Goal: Task Accomplishment & Management: Use online tool/utility

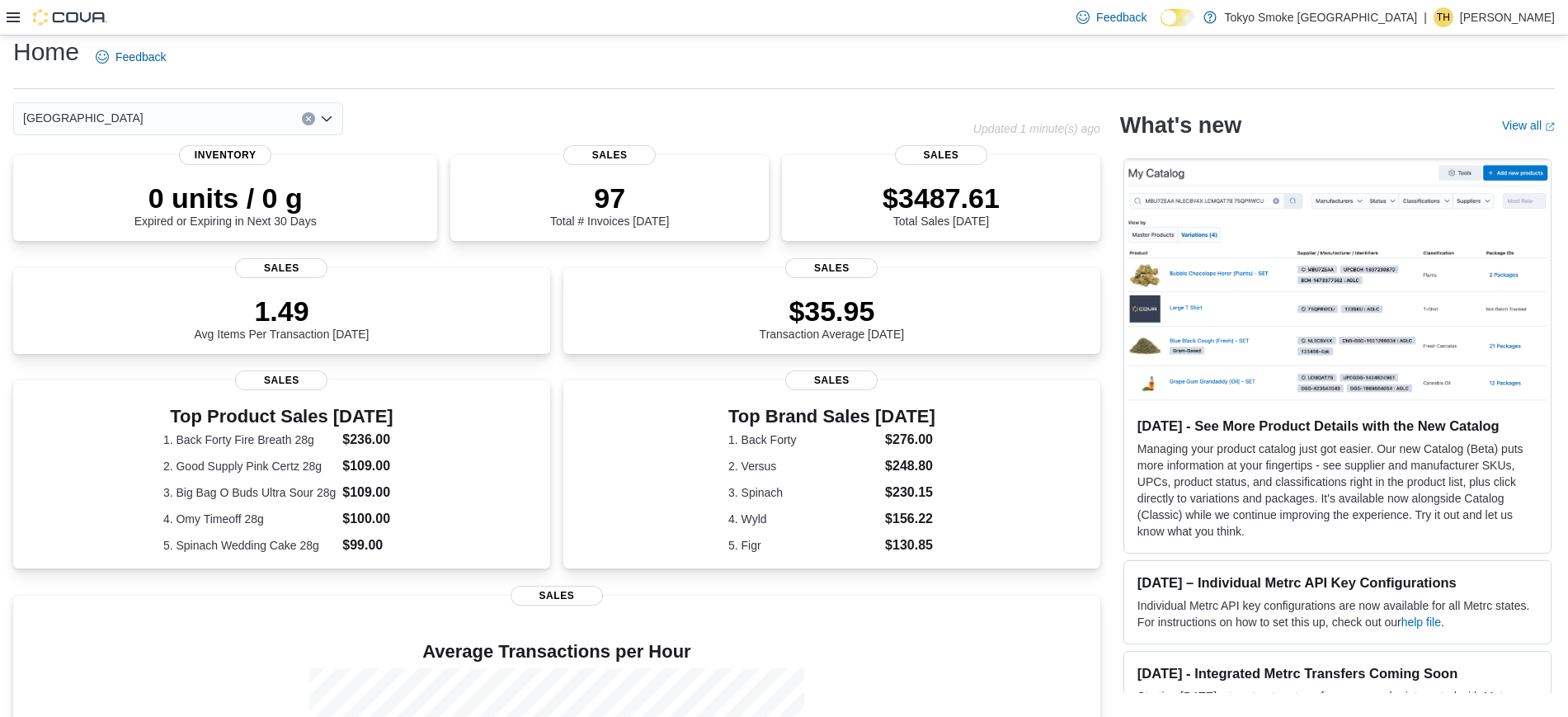
scroll to position [15, 0]
click at [17, 22] on icon at bounding box center [13, 18] width 13 height 13
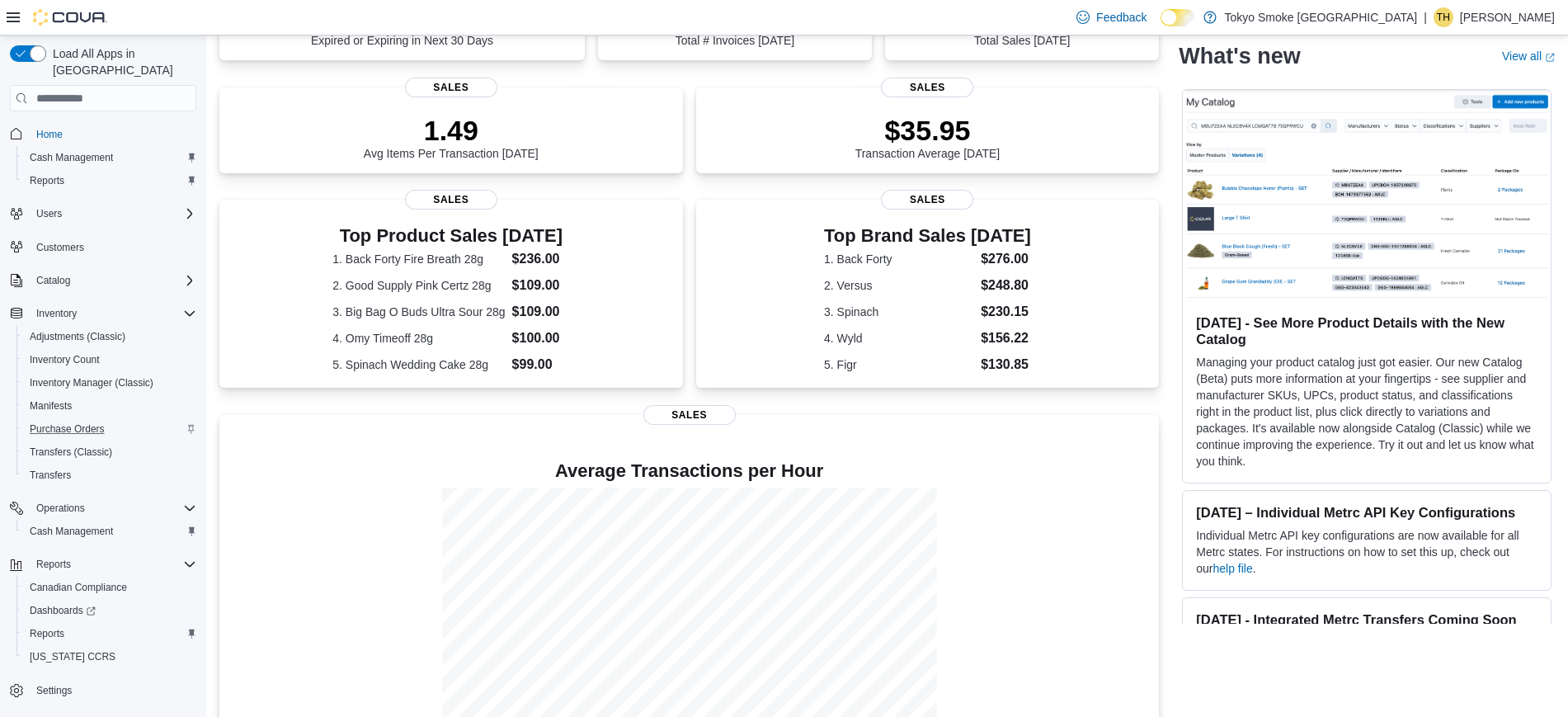
scroll to position [245, 0]
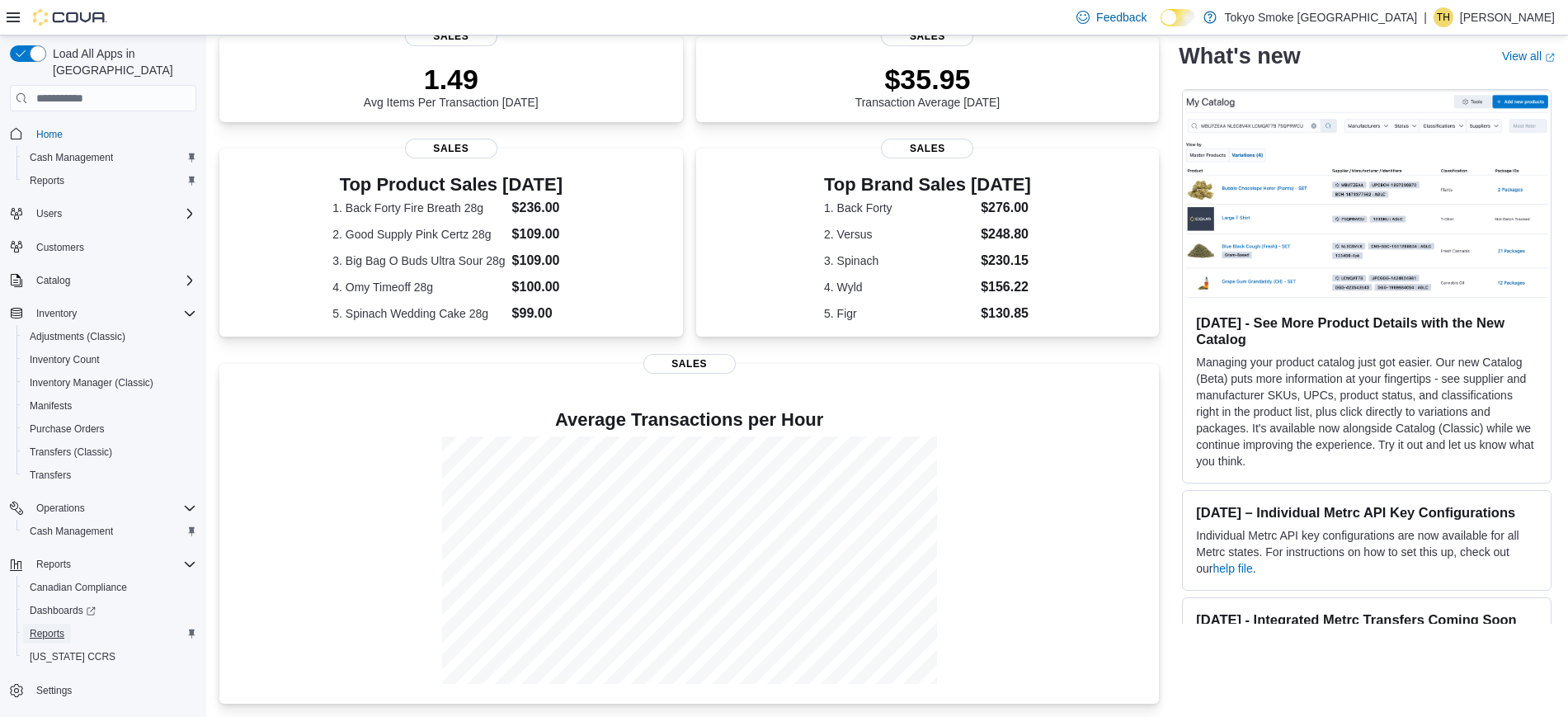
click at [39, 627] on span "Reports" at bounding box center [47, 633] width 34 height 13
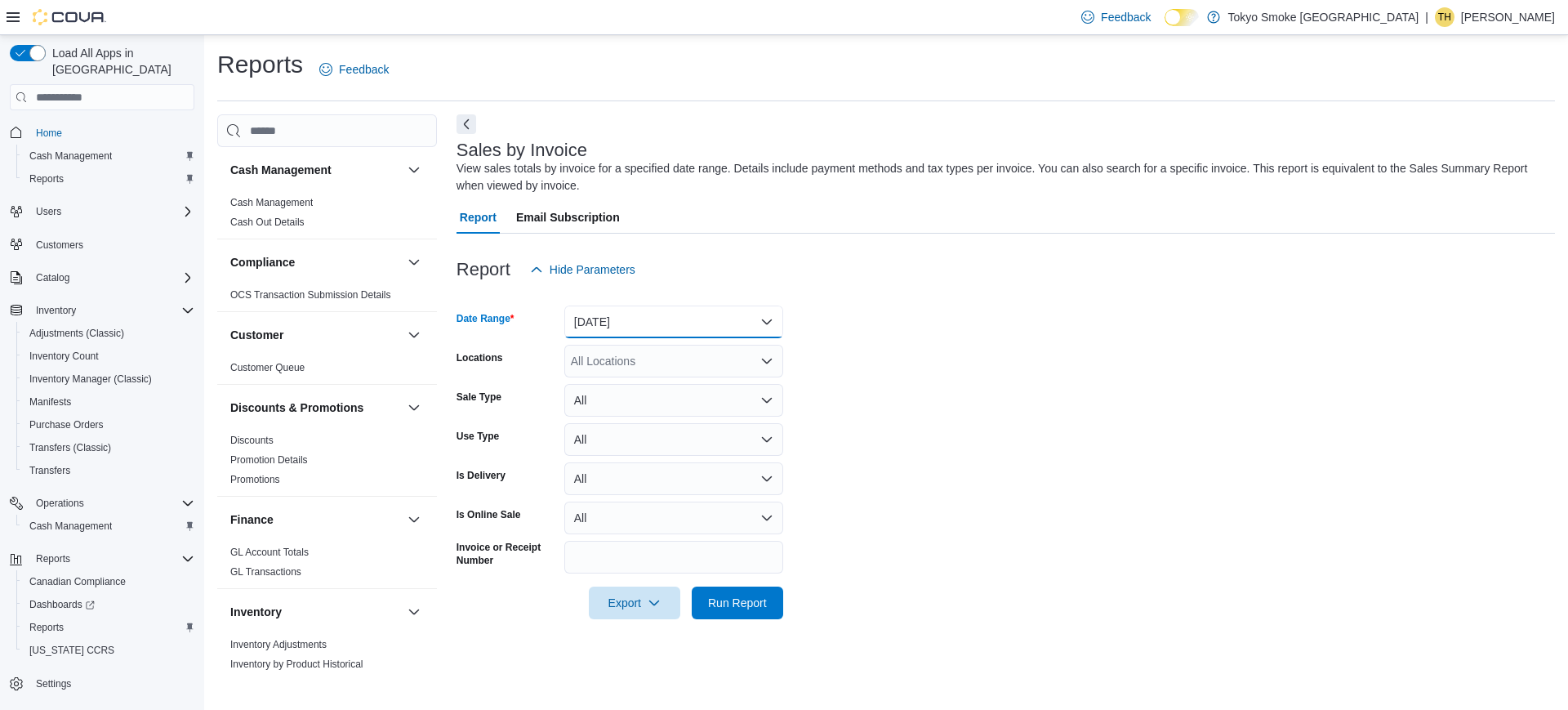
click at [731, 310] on button "Yesterday" at bounding box center [673, 321] width 219 height 32
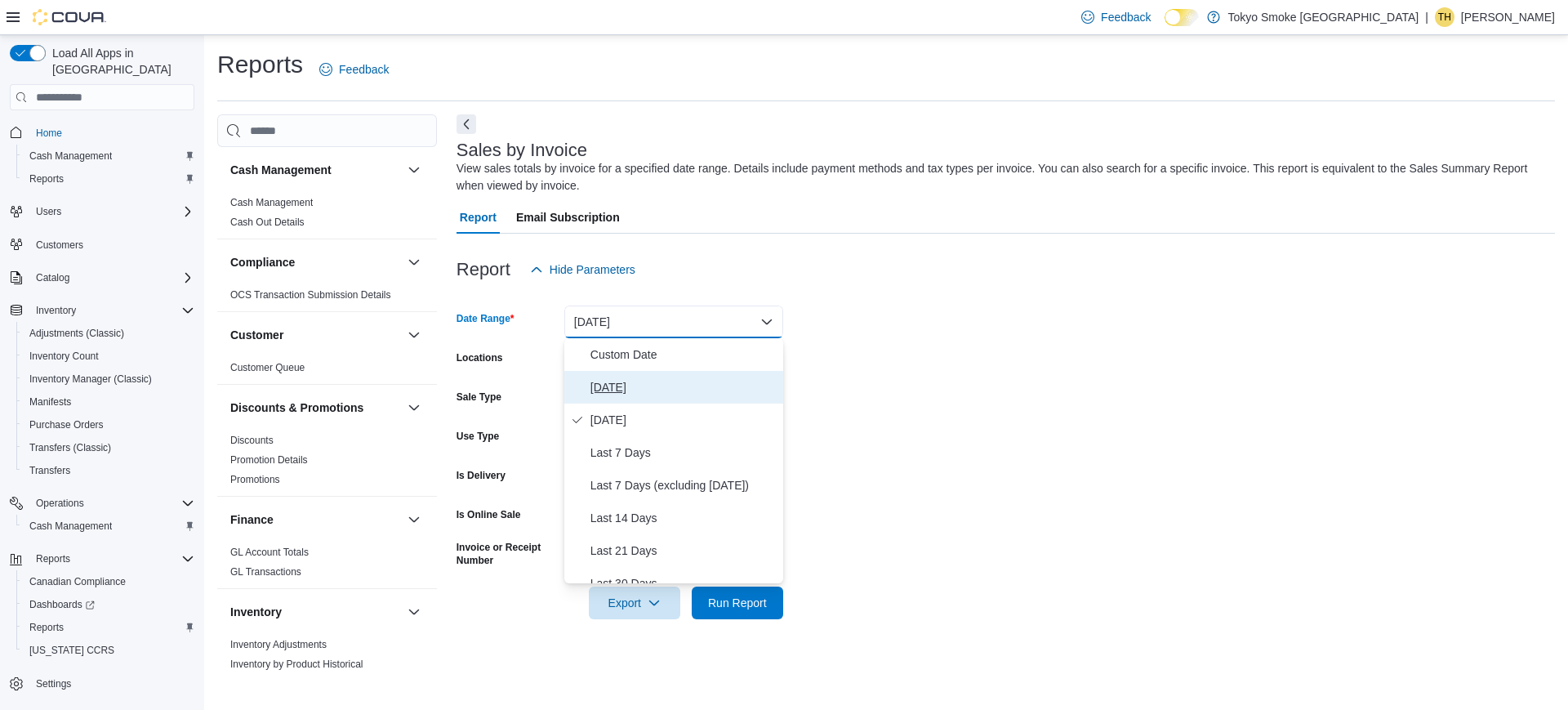
click at [621, 386] on span "Today" at bounding box center [684, 387] width 186 height 19
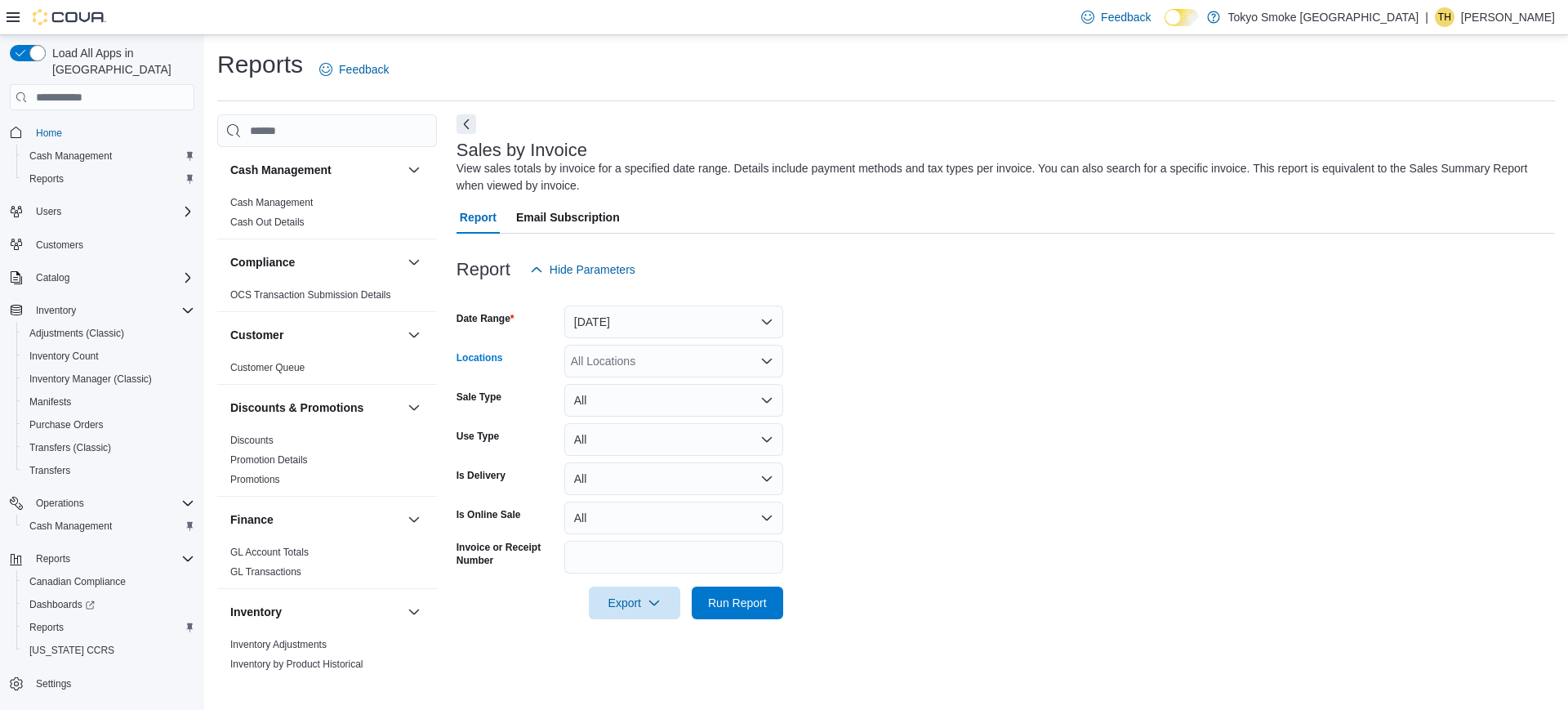
click at [631, 363] on div "All Locations" at bounding box center [673, 360] width 219 height 32
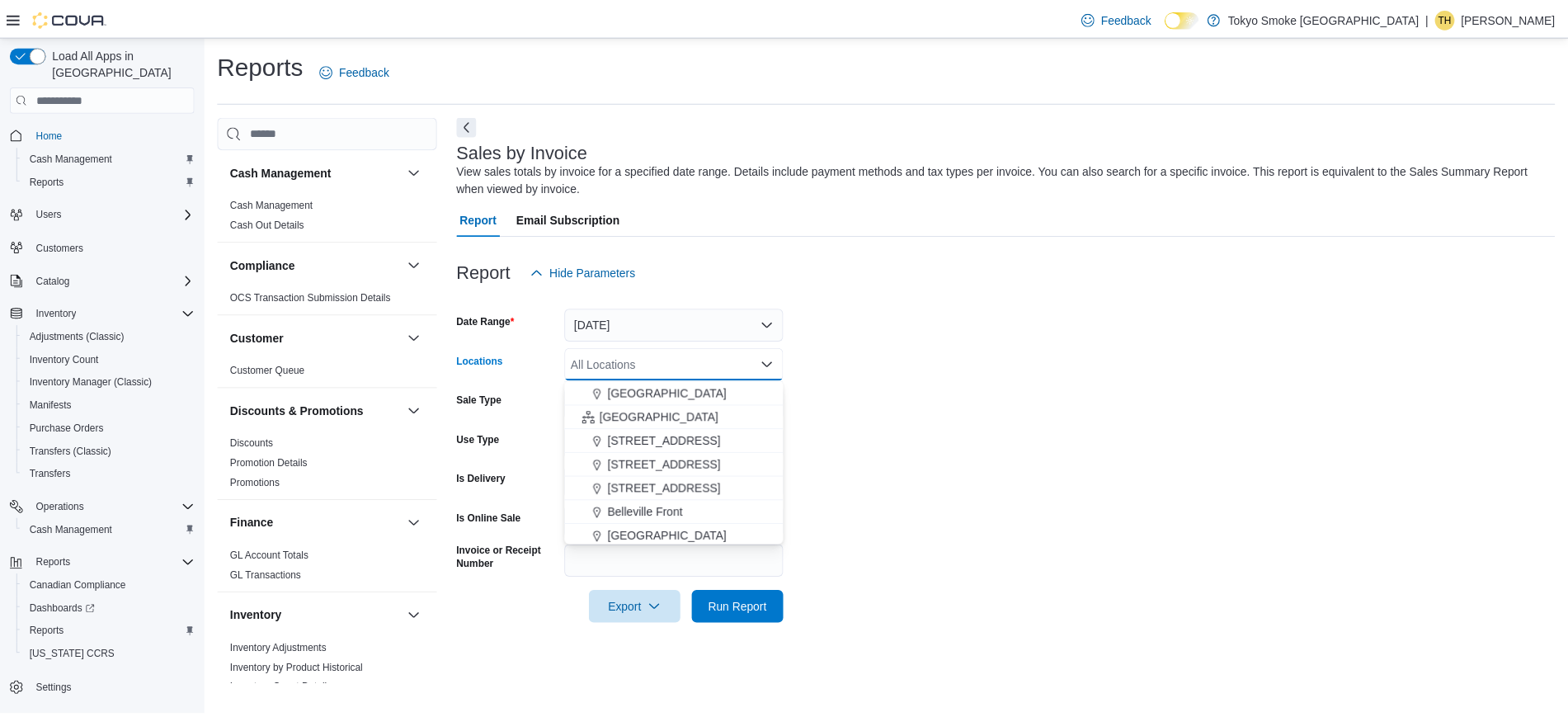
scroll to position [359, 0]
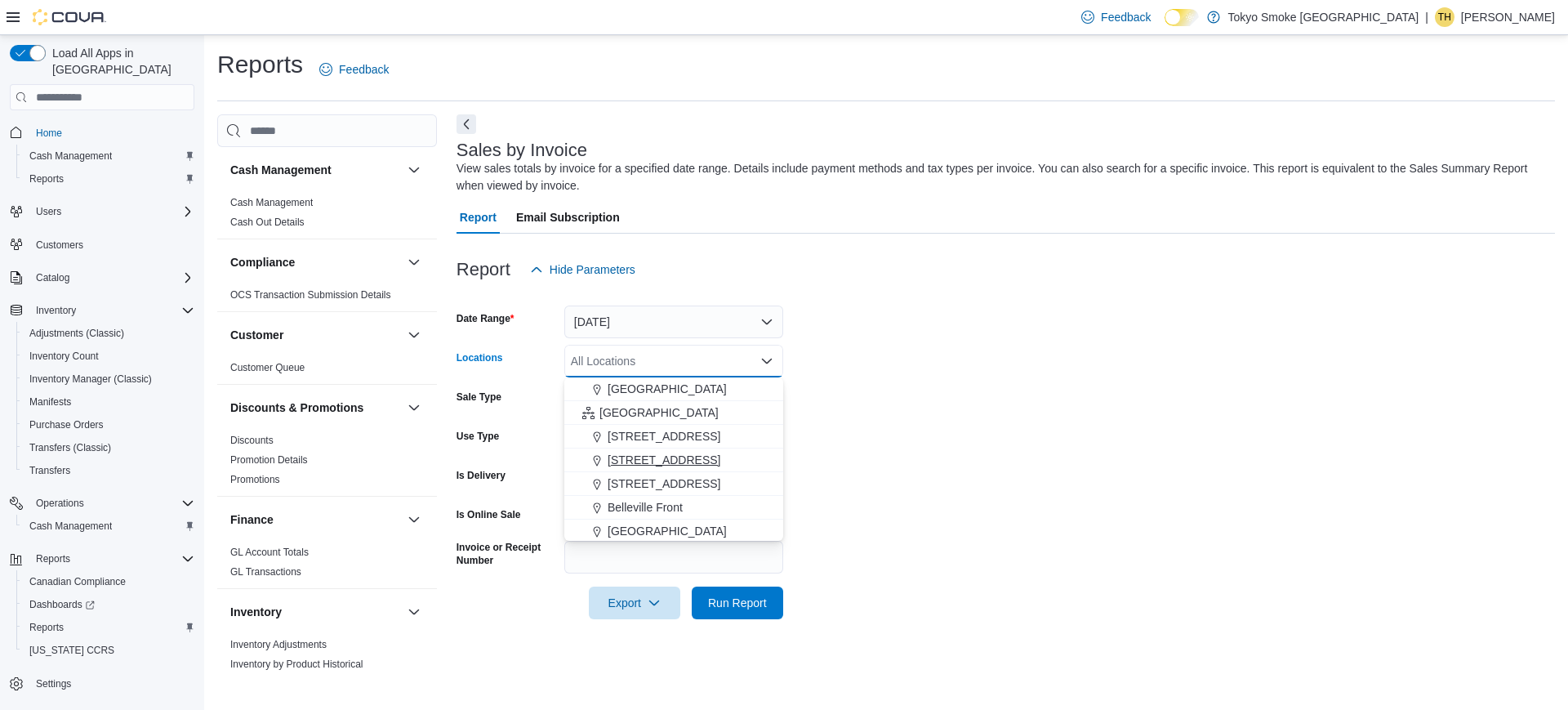
click at [666, 469] on button "94 Cumberland St" at bounding box center [673, 461] width 219 height 24
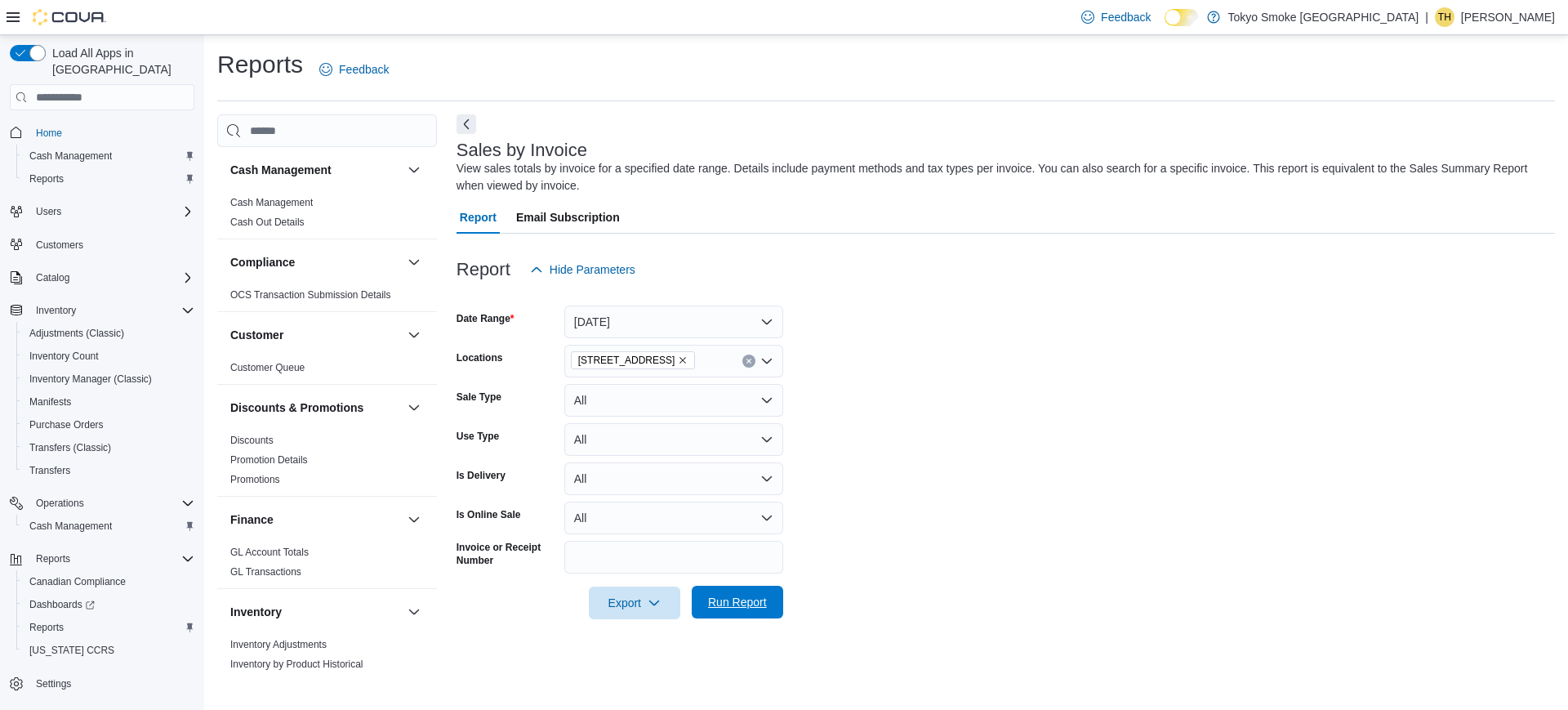
click at [736, 610] on span "Run Report" at bounding box center [737, 601] width 72 height 32
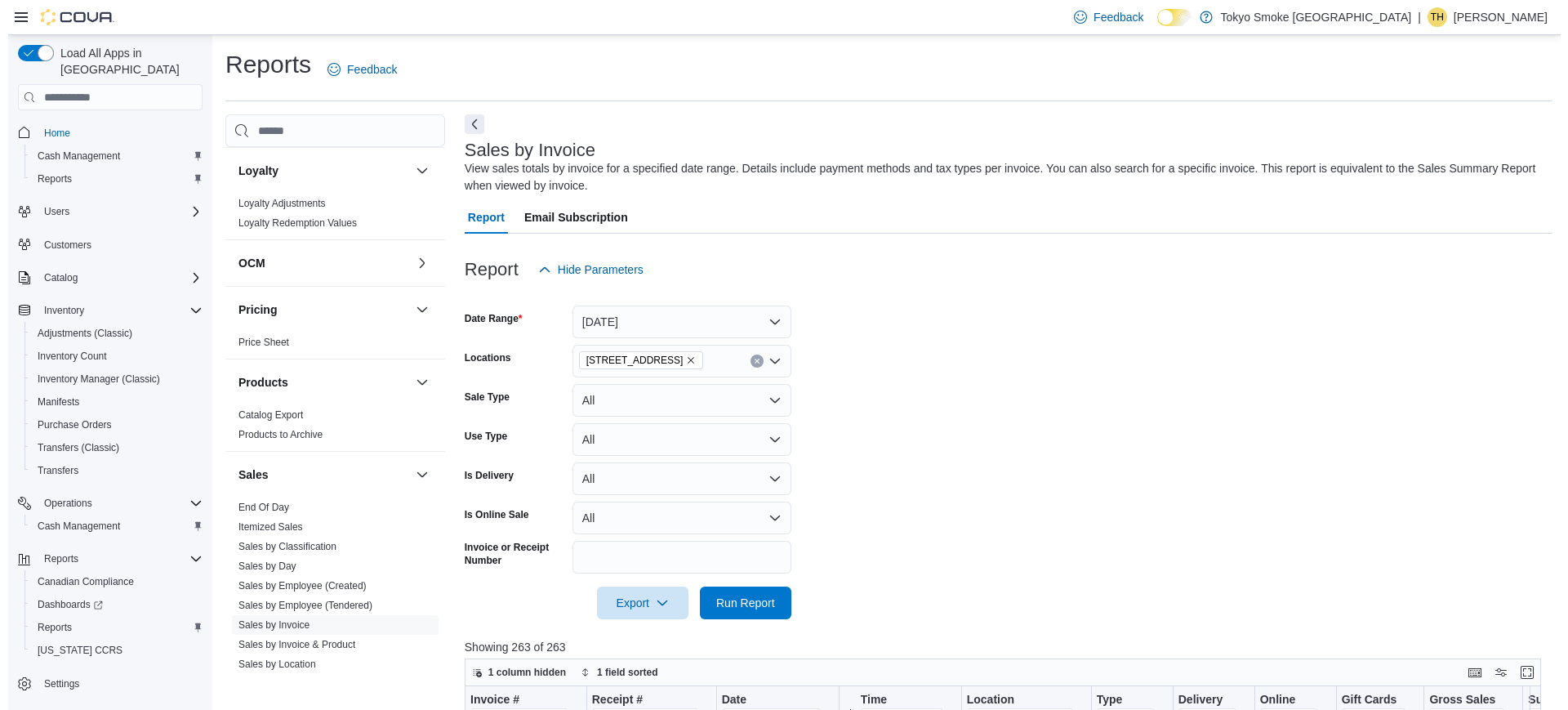
scroll to position [734, 0]
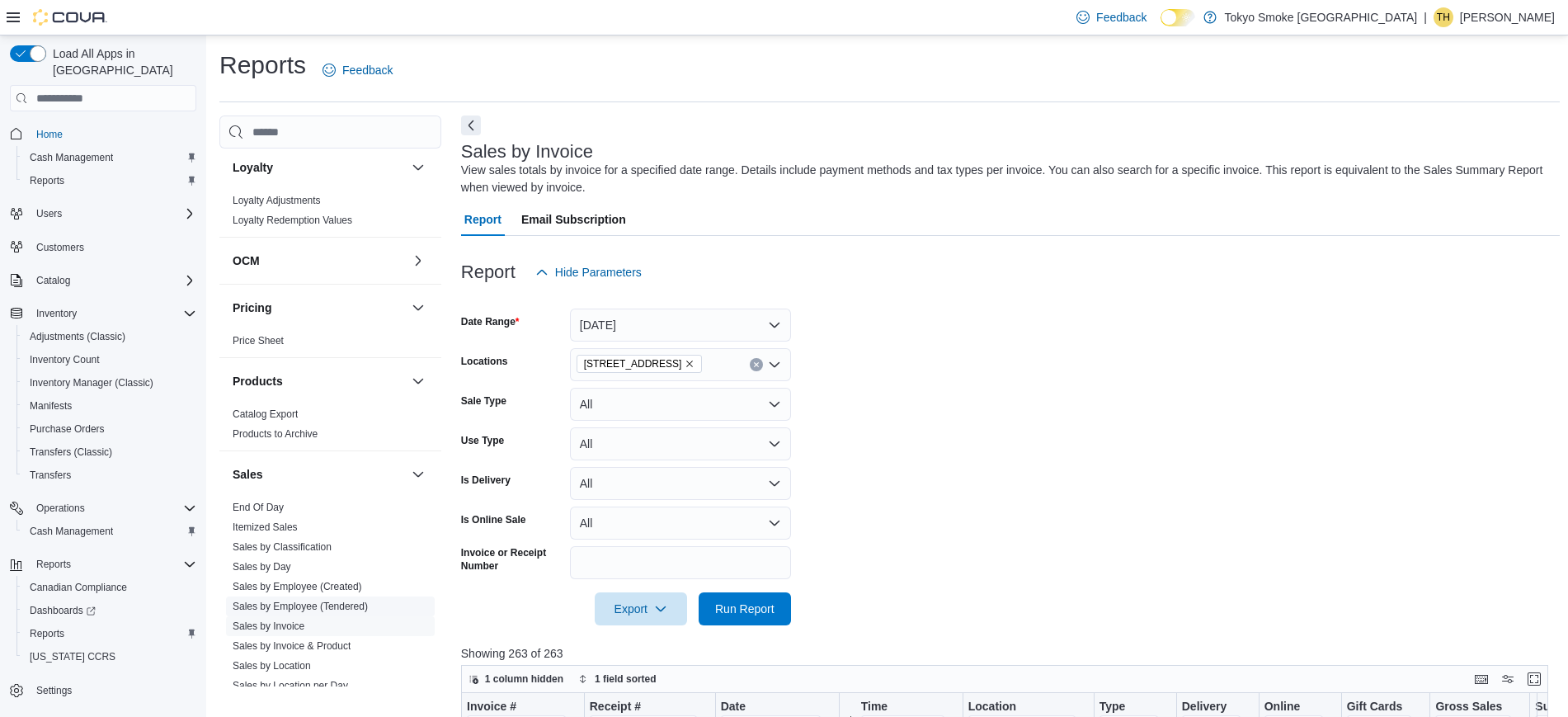
click at [304, 602] on link "Sales by Employee (Tendered)" at bounding box center [299, 606] width 135 height 11
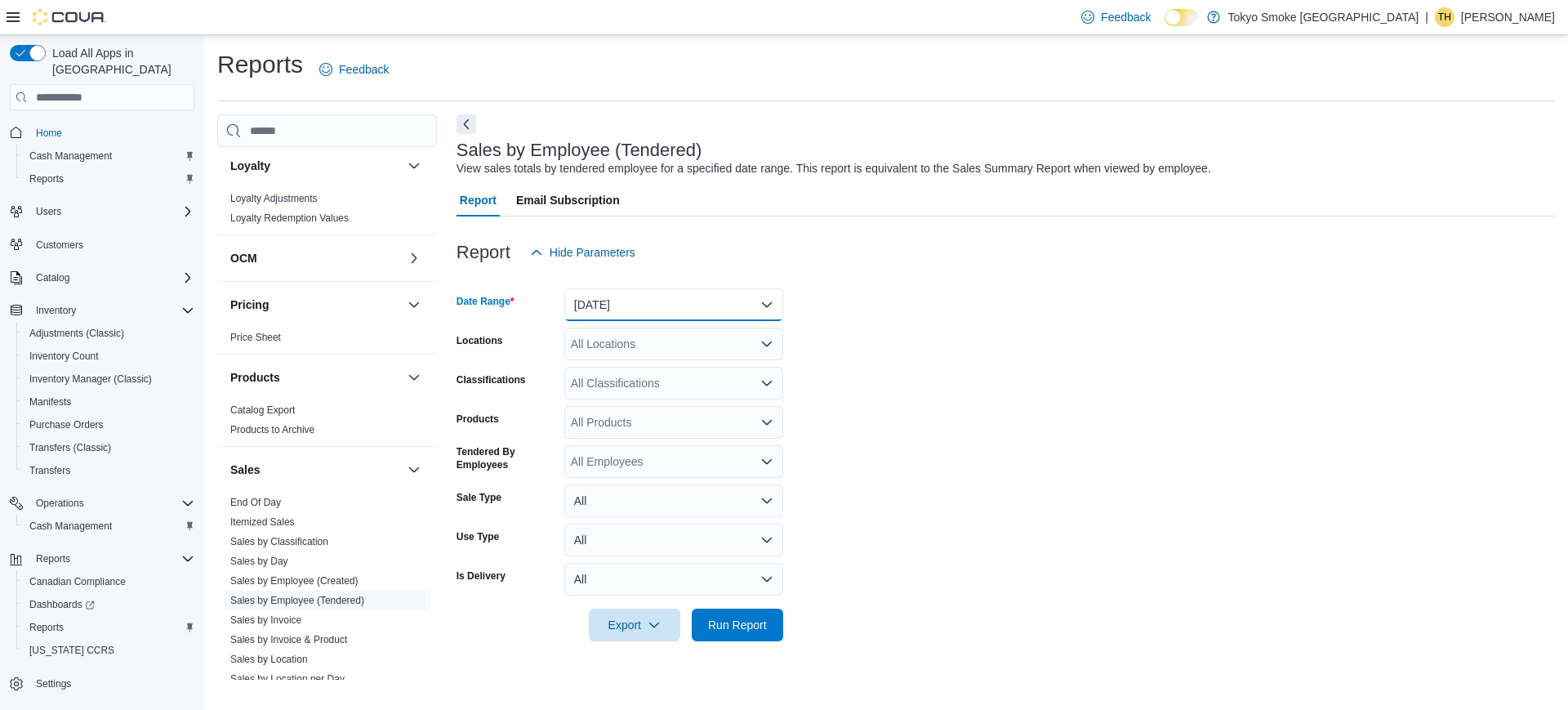
click at [639, 289] on button "Yesterday" at bounding box center [673, 304] width 219 height 32
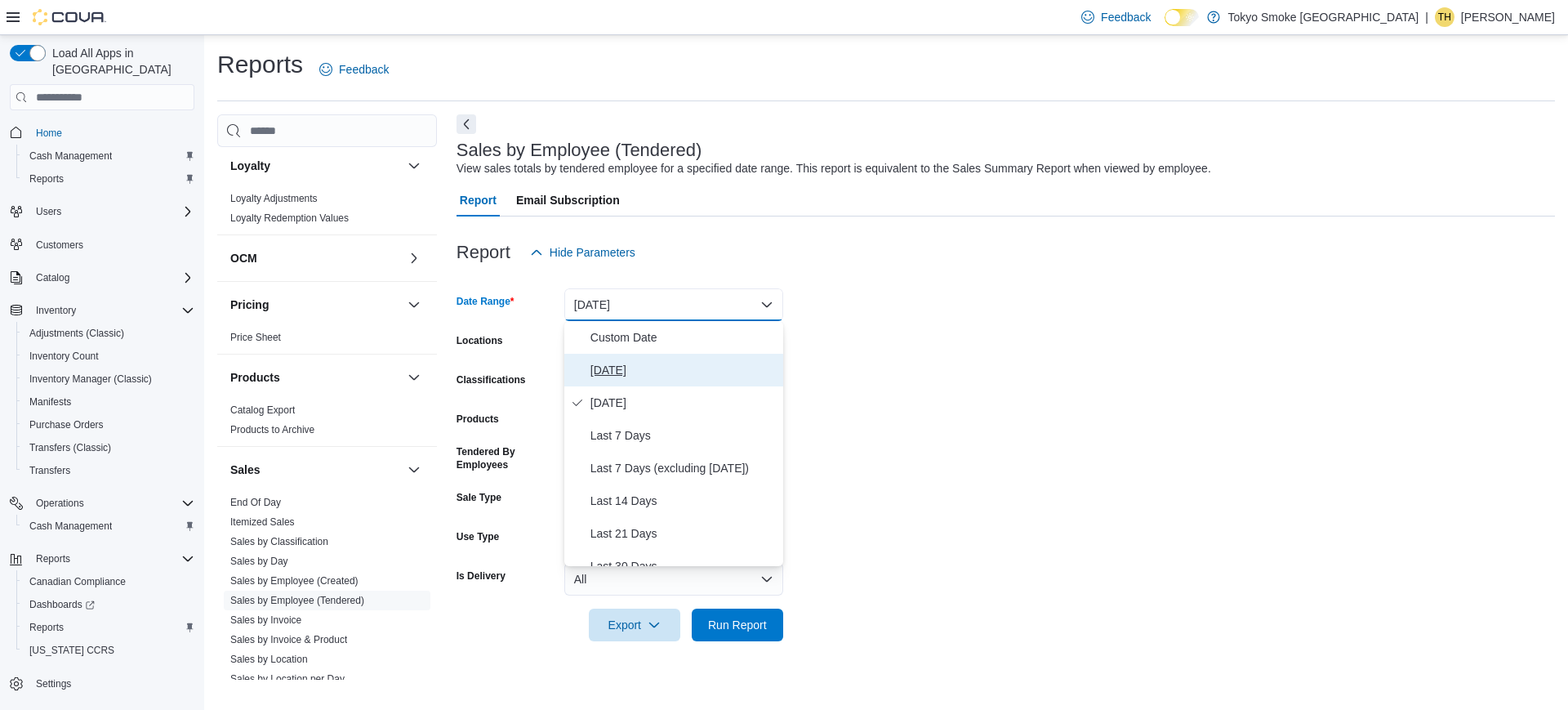
click at [613, 367] on span "Today" at bounding box center [684, 369] width 186 height 19
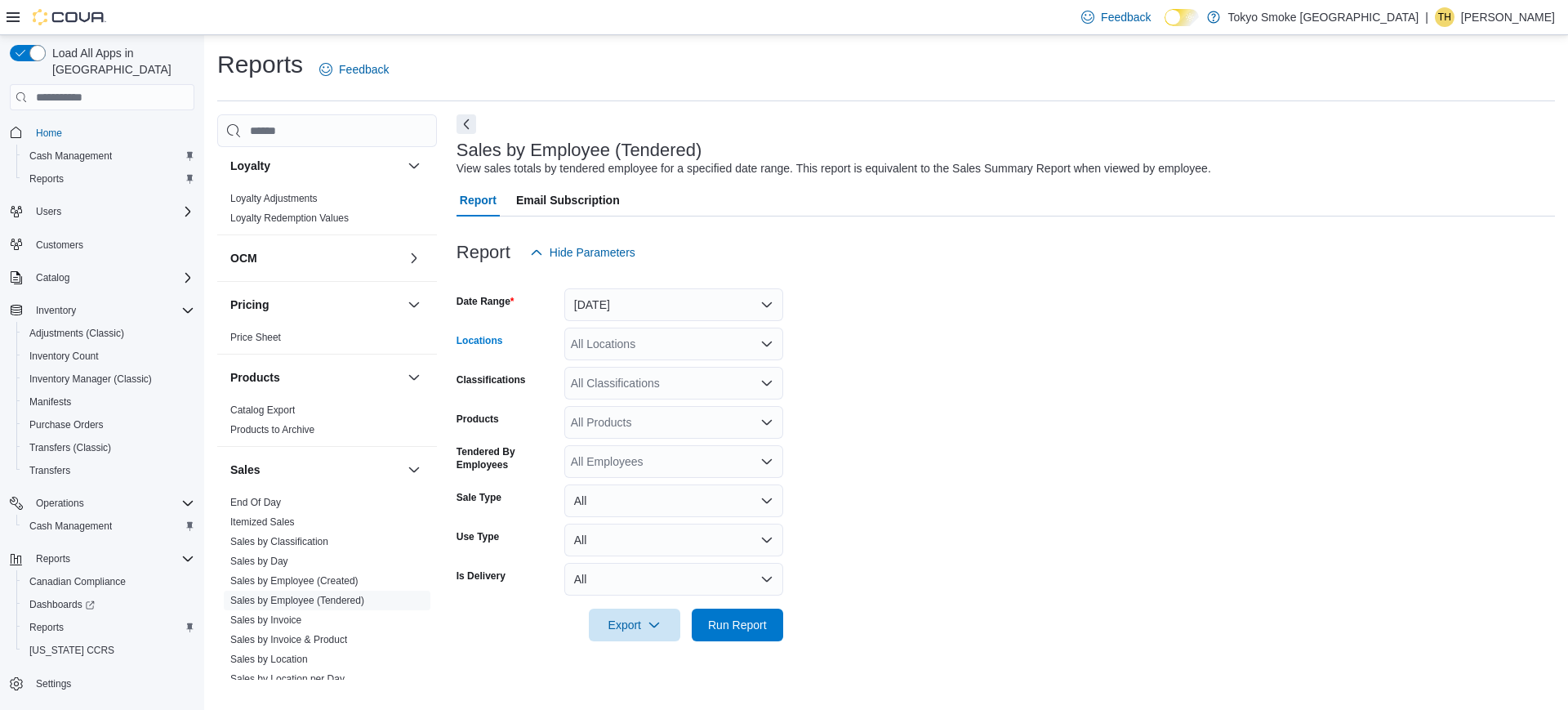
click at [613, 348] on div "All Locations" at bounding box center [673, 343] width 219 height 32
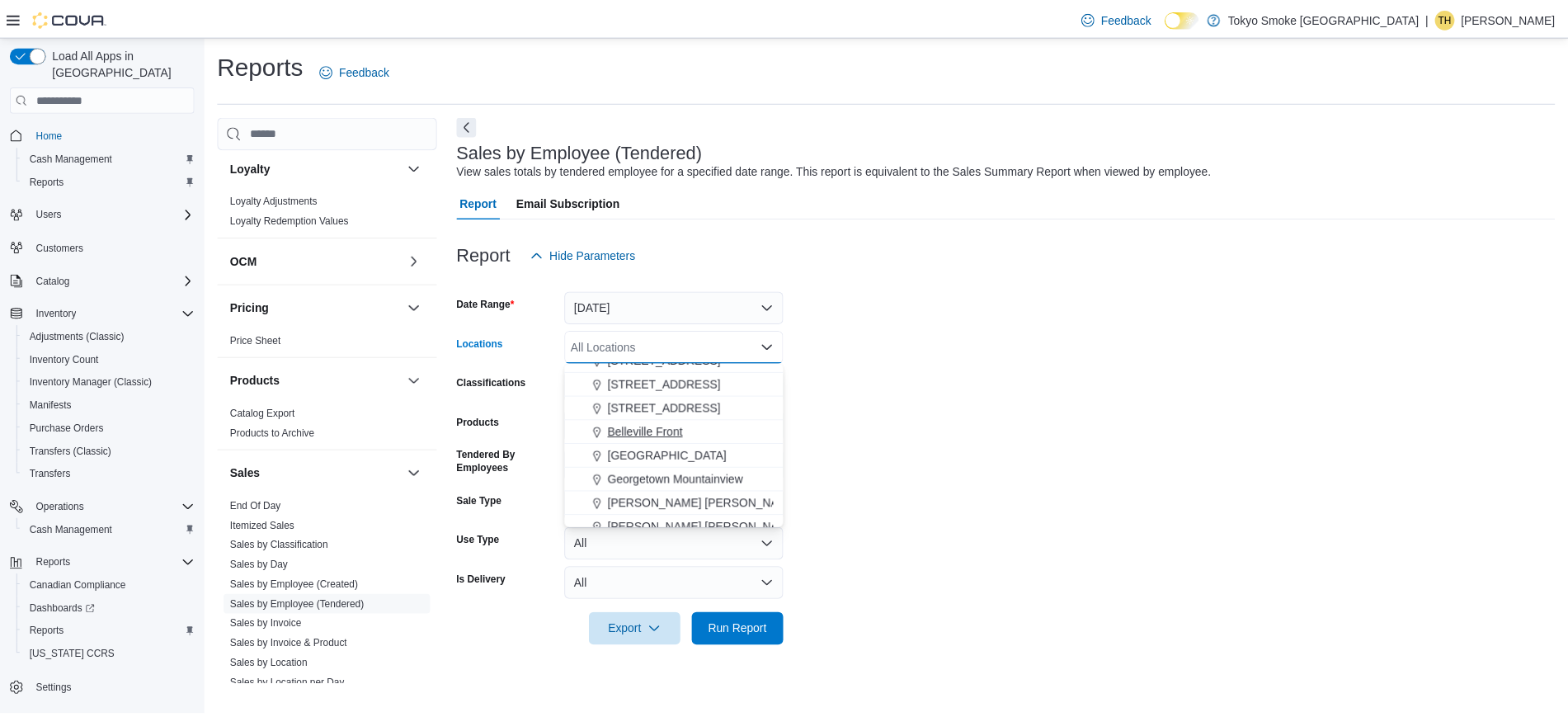
scroll to position [424, 0]
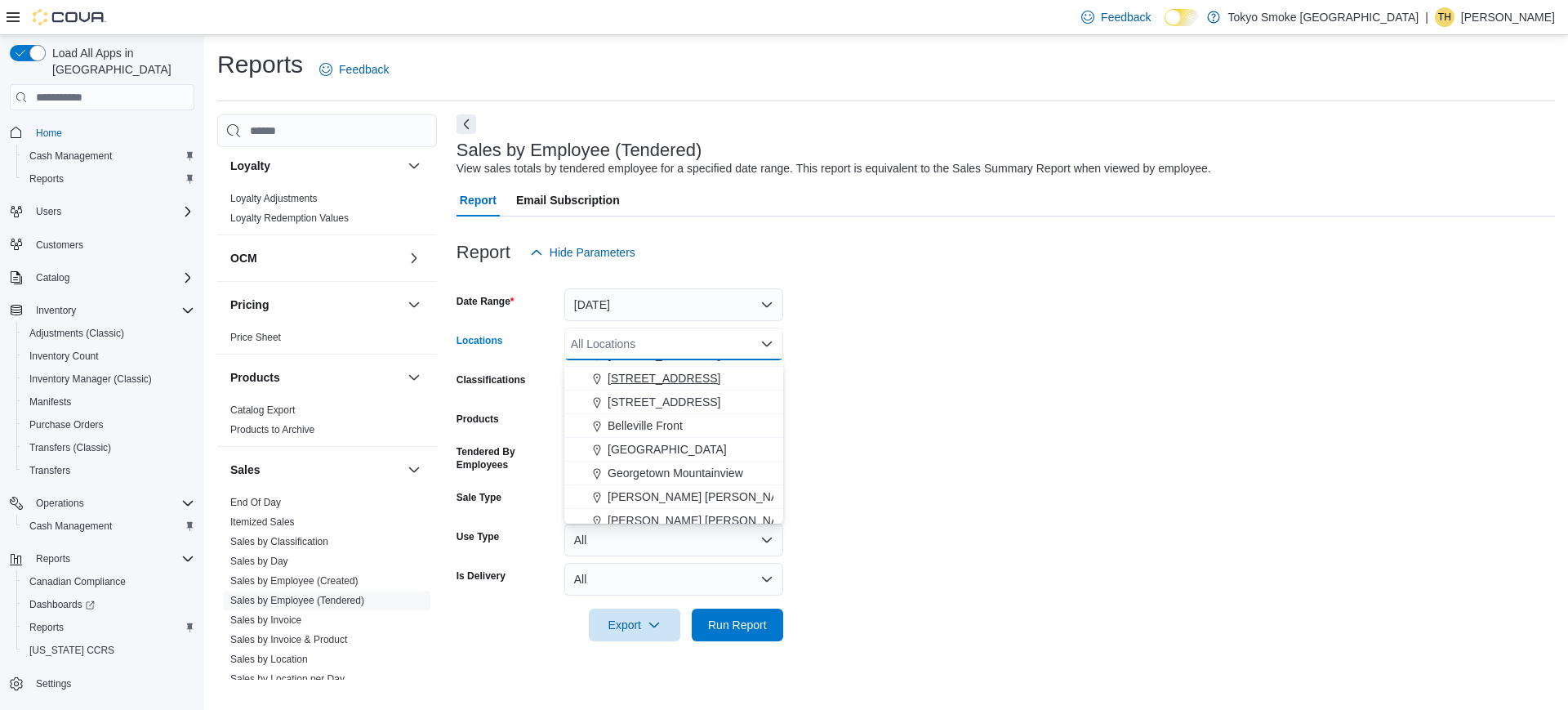
click at [647, 385] on span "94 Cumberland St" at bounding box center [664, 379] width 113 height 17
click at [752, 627] on span "Run Report" at bounding box center [737, 624] width 59 height 17
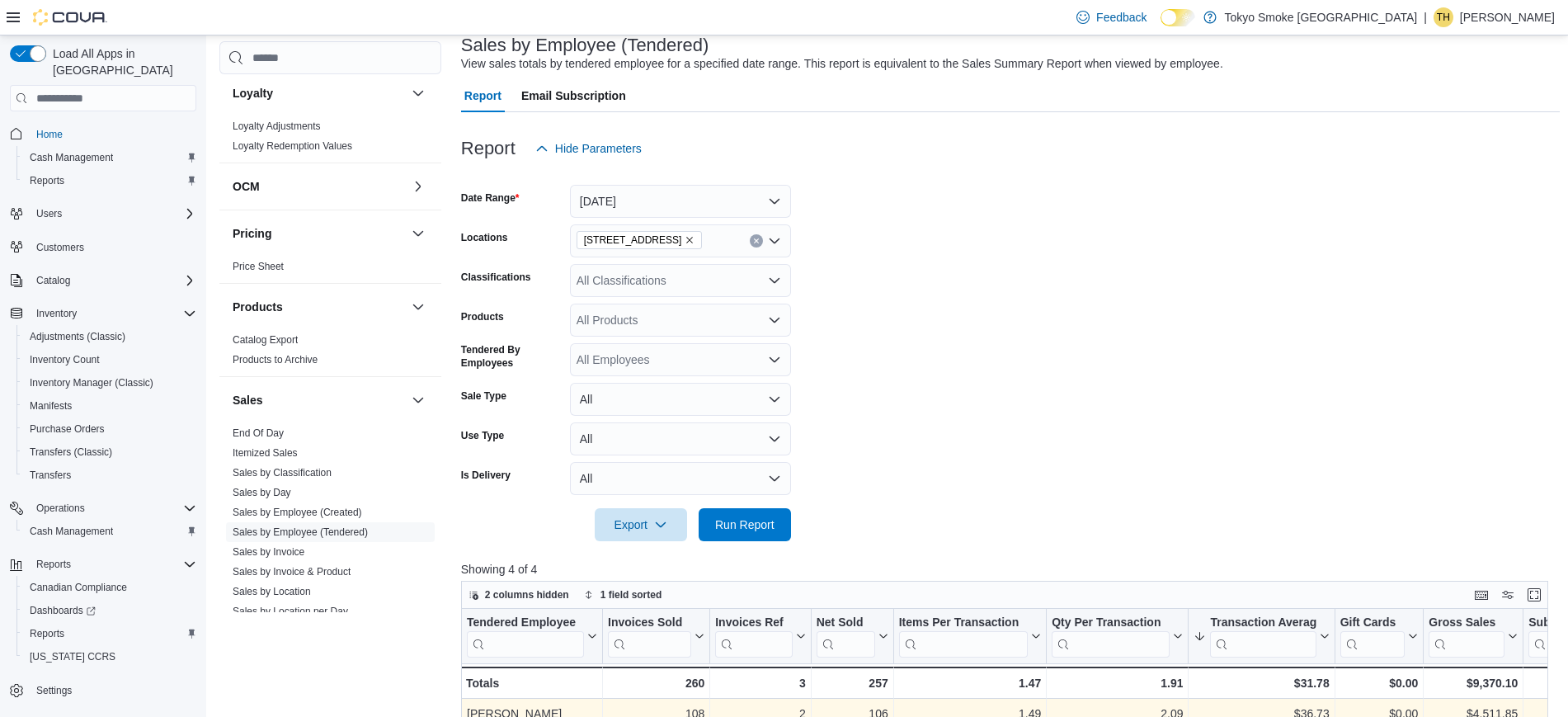
scroll to position [98, 0]
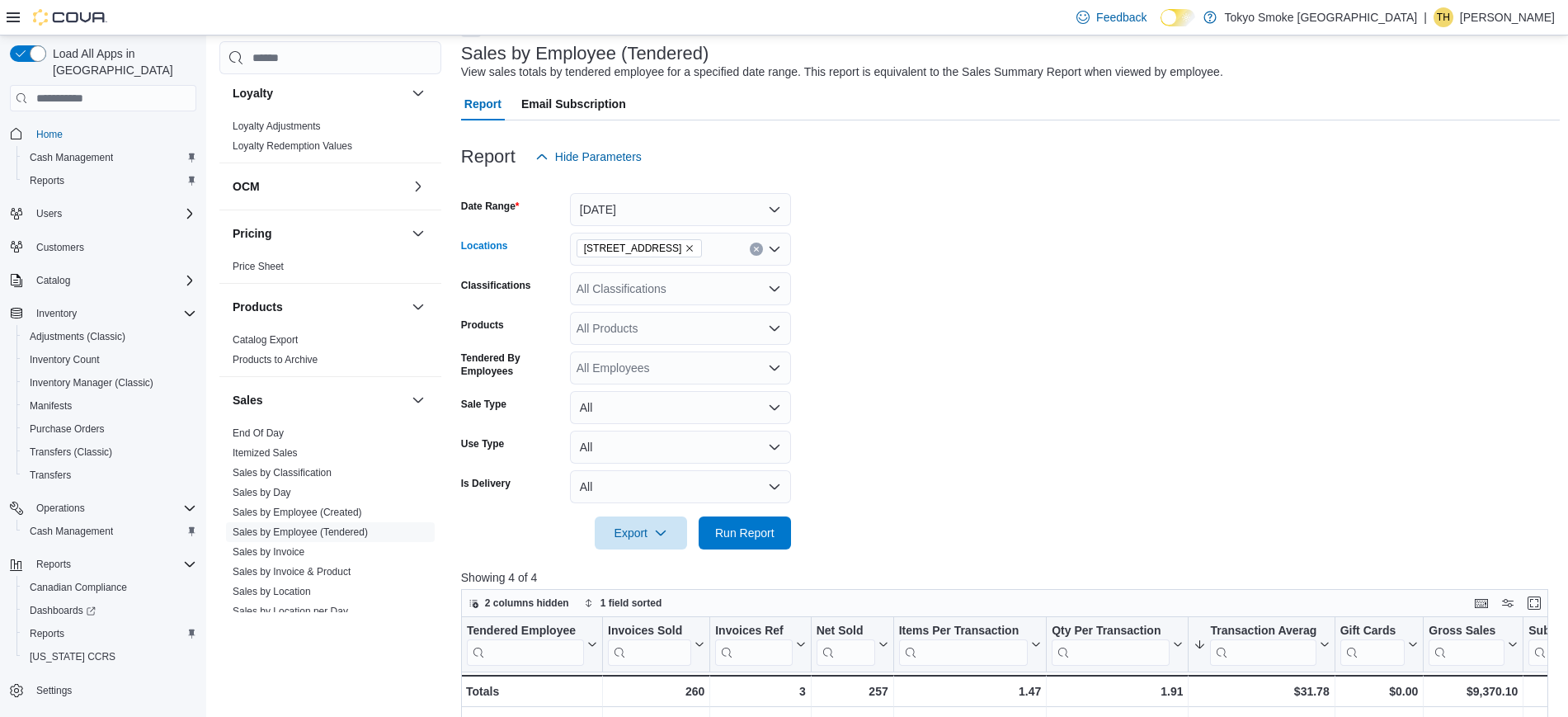
click at [687, 248] on icon "Remove 94 Cumberland St from selection in this group" at bounding box center [690, 249] width 7 height 7
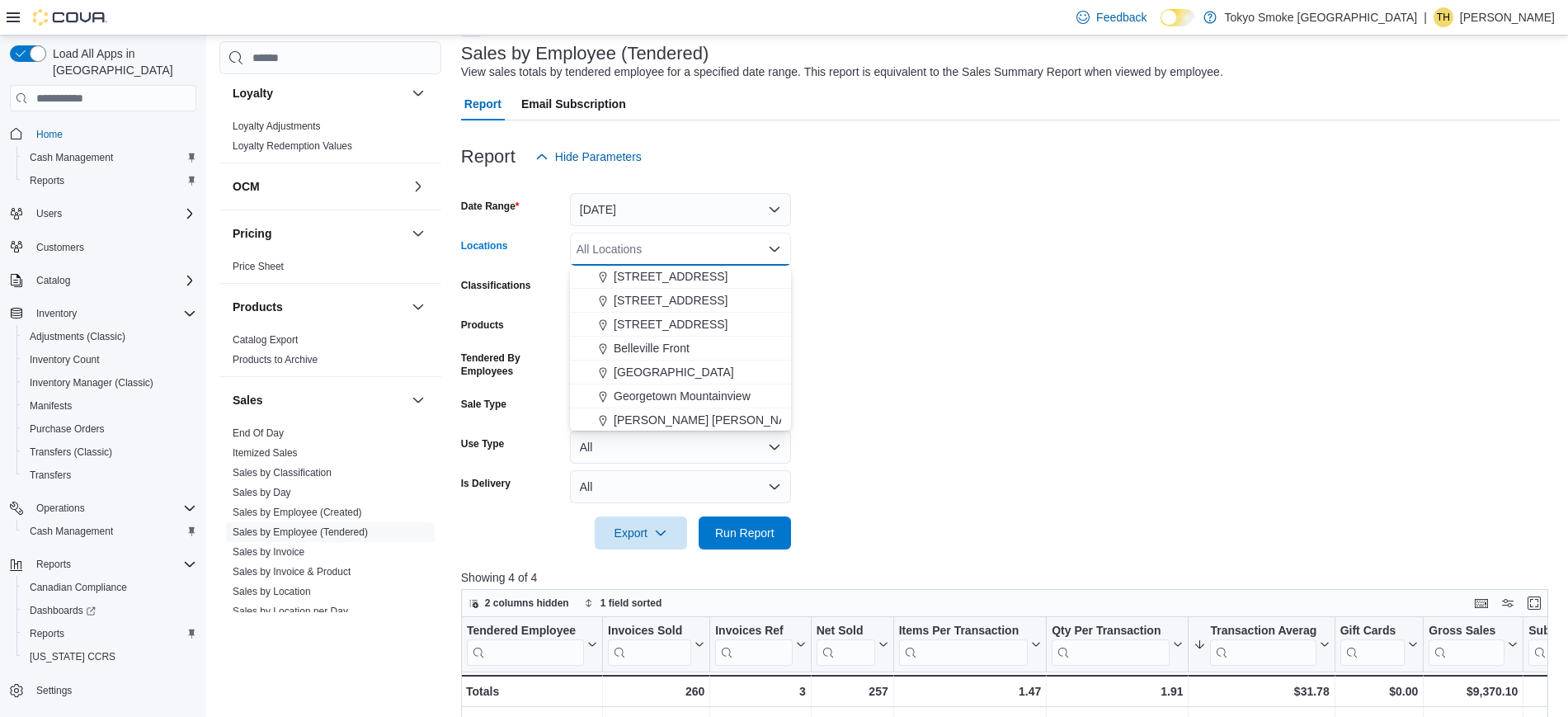
scroll to position [405, 0]
click at [690, 368] on span "Eglinton Town Centre" at bounding box center [673, 375] width 120 height 17
click at [753, 547] on span "Run Report" at bounding box center [745, 531] width 73 height 33
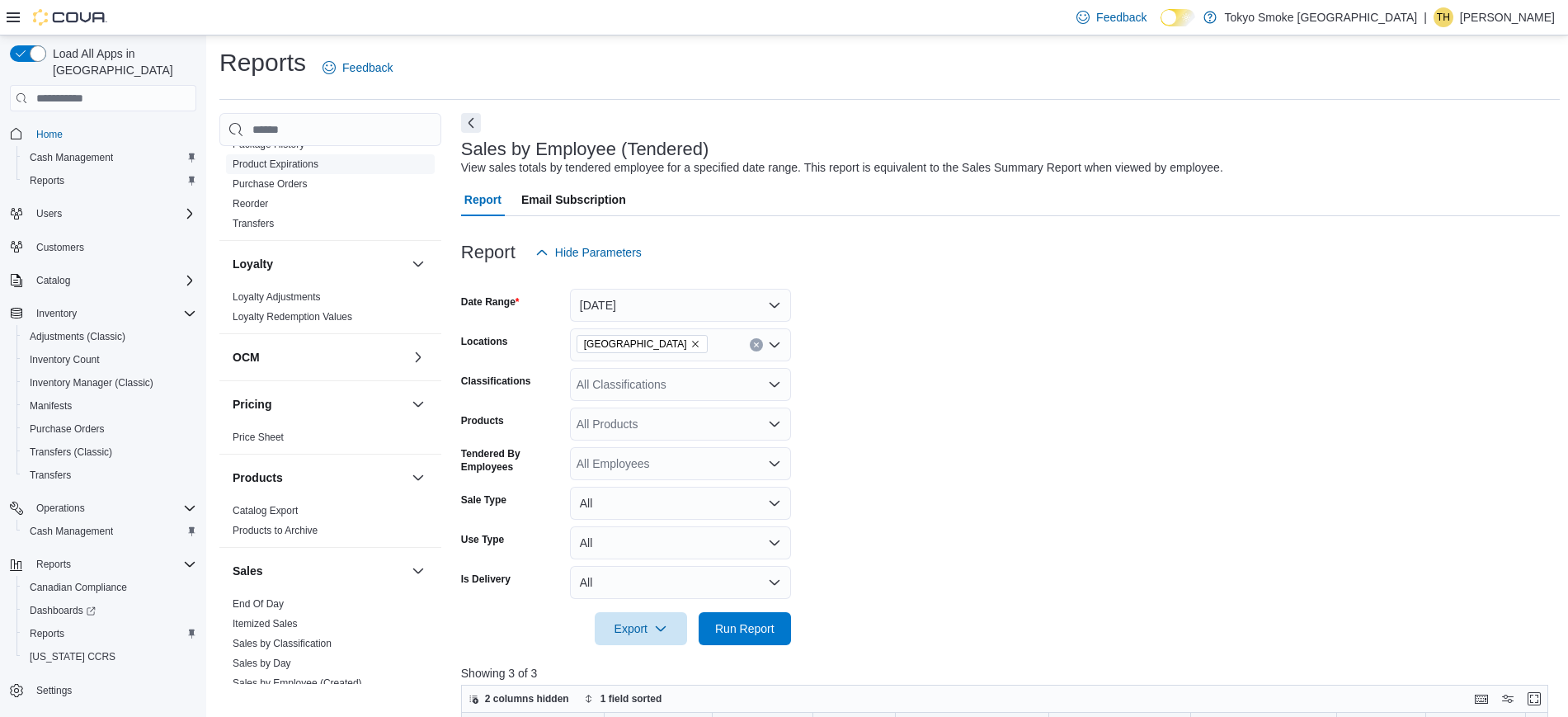
scroll to position [643, 0]
click at [408, 354] on button "button" at bounding box center [418, 356] width 20 height 20
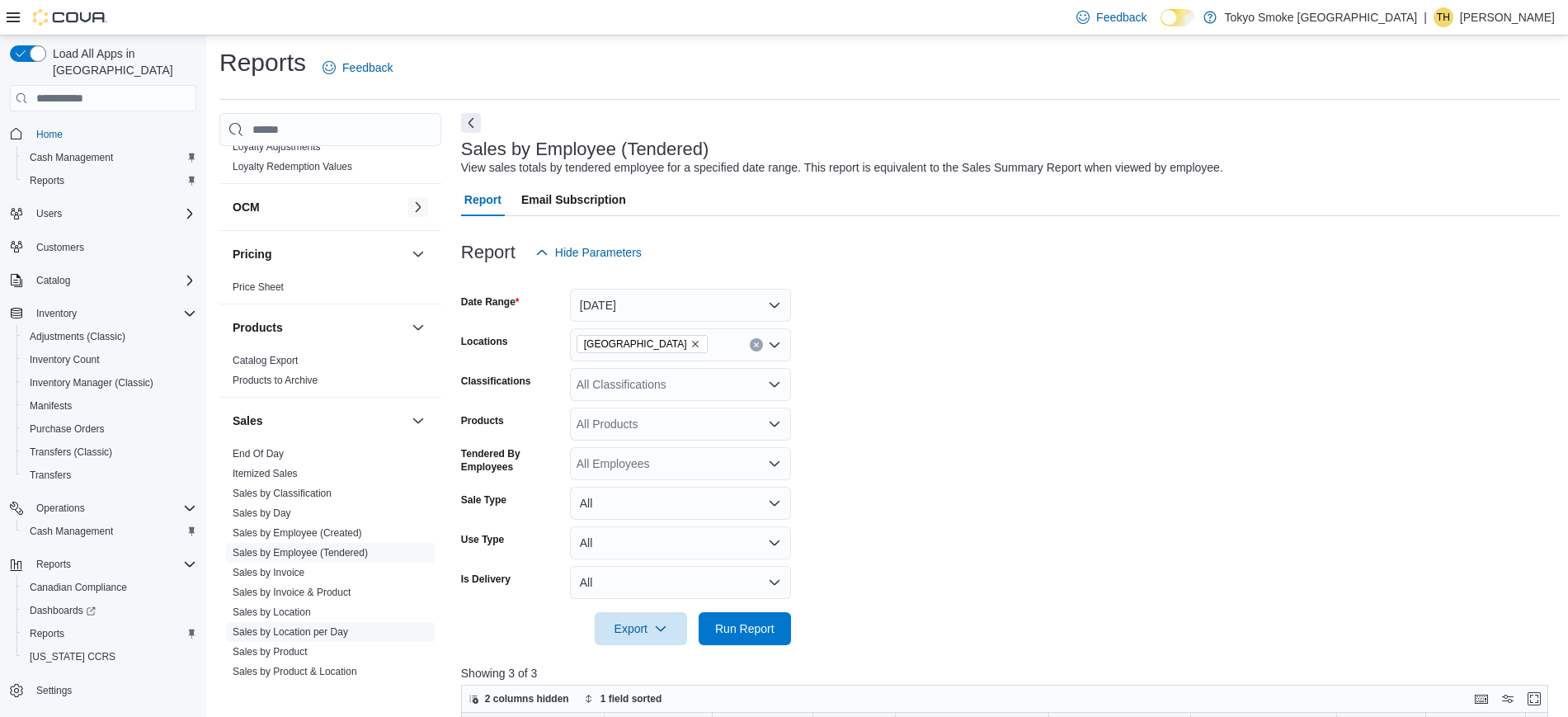
scroll to position [791, 0]
click at [290, 476] on link "Itemized Sales" at bounding box center [265, 475] width 65 height 11
